Goal: Check status: Check status

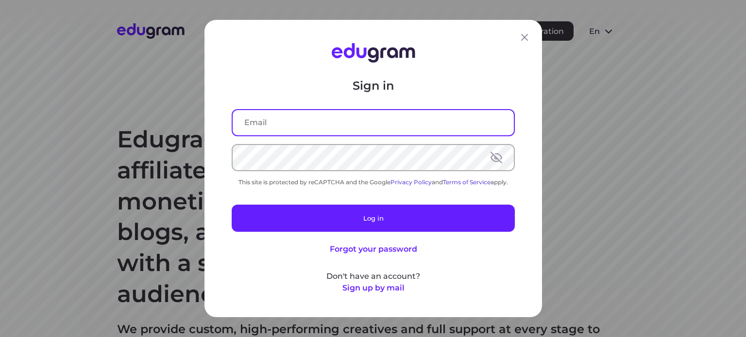
click at [280, 122] on input "text" at bounding box center [373, 122] width 281 height 25
type input "[EMAIL_ADDRESS][DOMAIN_NAME]"
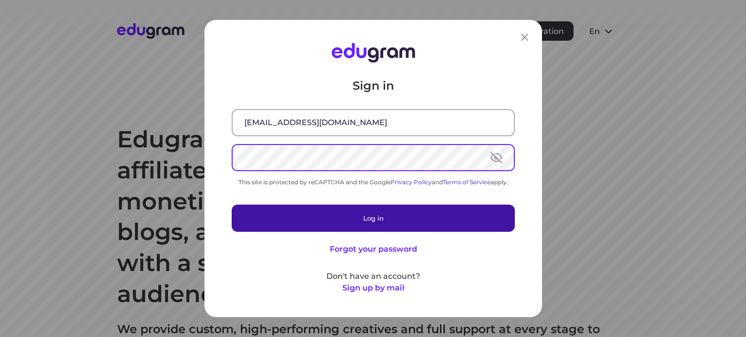
click at [362, 217] on button "Log in" at bounding box center [373, 218] width 283 height 27
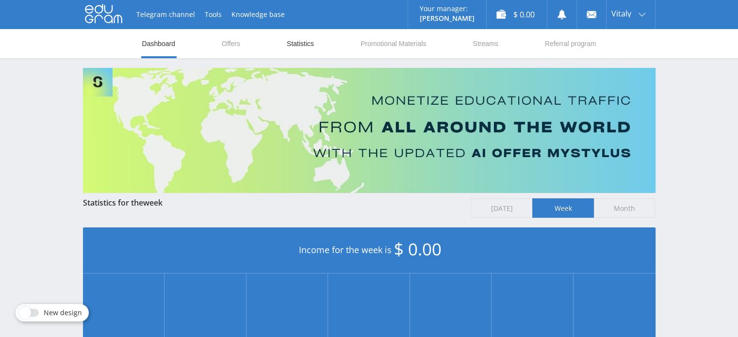
click at [301, 47] on link "Statistics" at bounding box center [300, 43] width 29 height 29
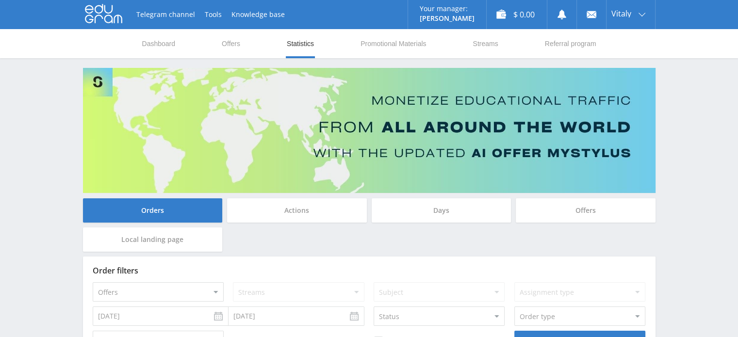
scroll to position [76, 0]
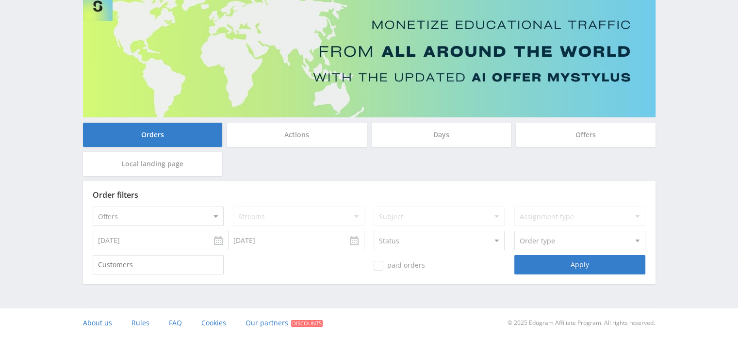
click at [435, 129] on div "Days" at bounding box center [442, 135] width 140 height 24
click at [0, 0] on input "Days" at bounding box center [0, 0] width 0 height 0
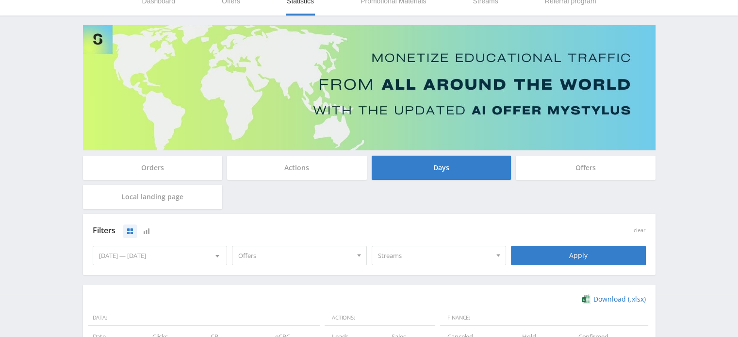
scroll to position [0, 0]
